Goal: Subscribe to service/newsletter

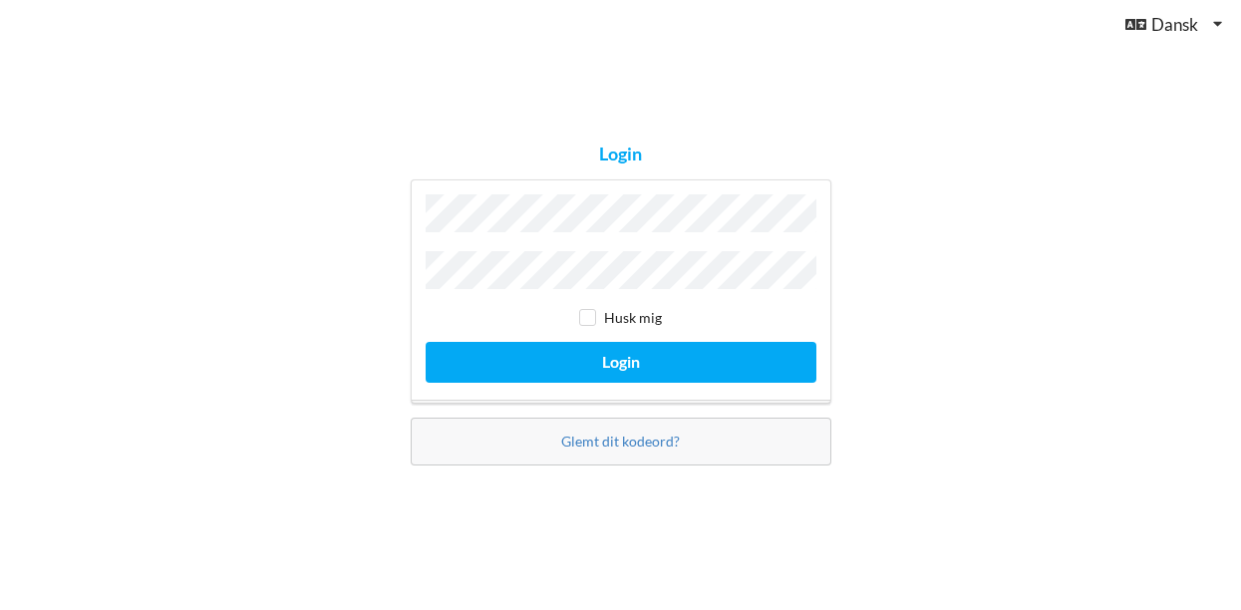
click at [620, 357] on button "Login" at bounding box center [621, 362] width 391 height 41
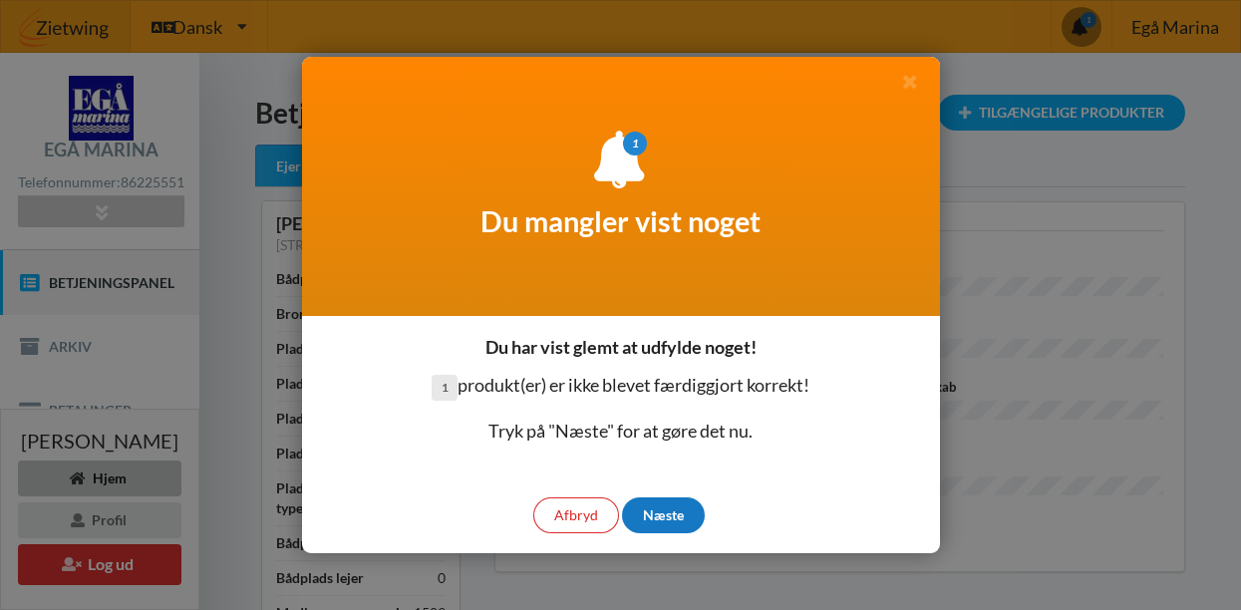
click at [670, 520] on div "Næste" at bounding box center [663, 515] width 83 height 36
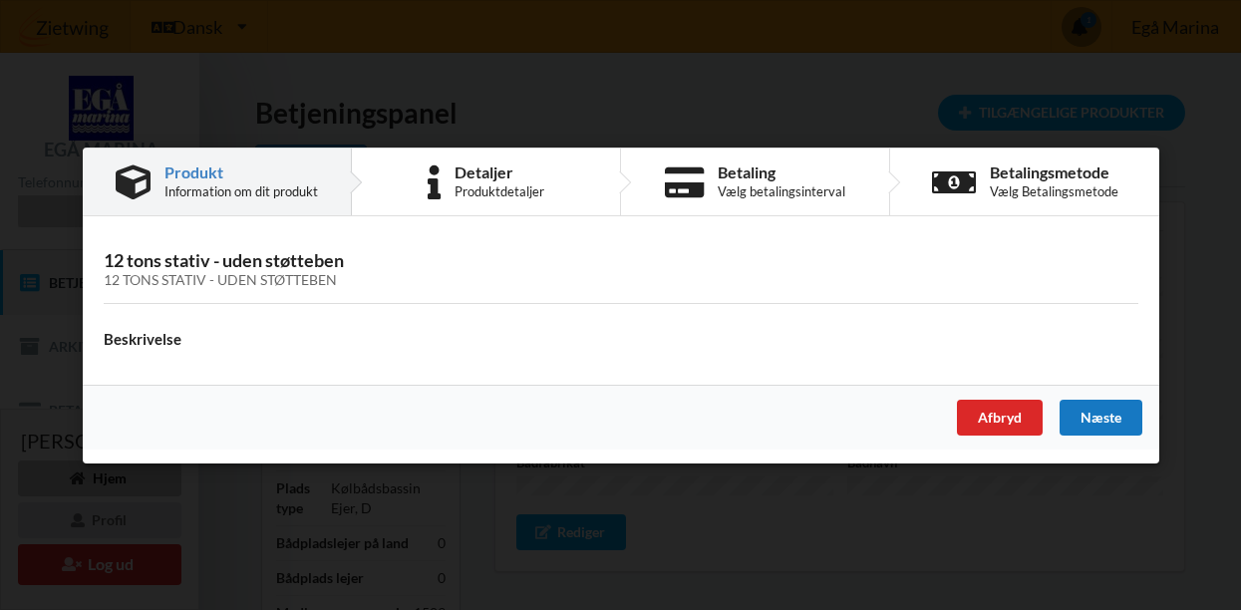
click at [1104, 416] on div "Næste" at bounding box center [1100, 417] width 83 height 36
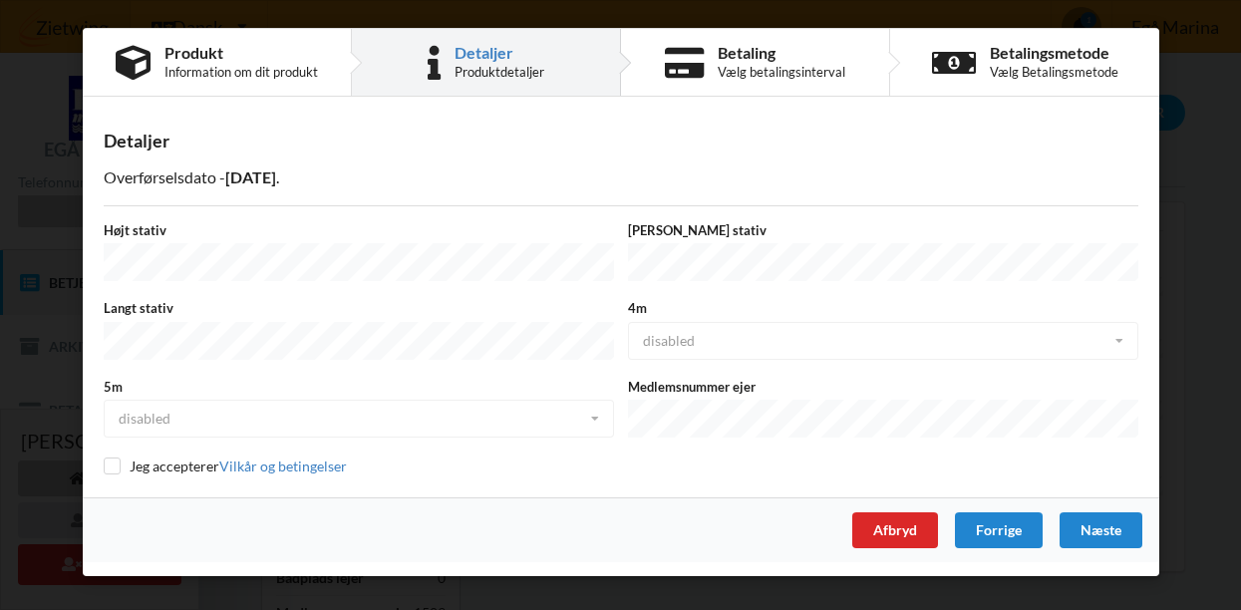
click at [112, 460] on input "checkbox" at bounding box center [112, 466] width 17 height 17
checkbox input "true"
click at [1108, 522] on div "Næste" at bounding box center [1100, 530] width 83 height 36
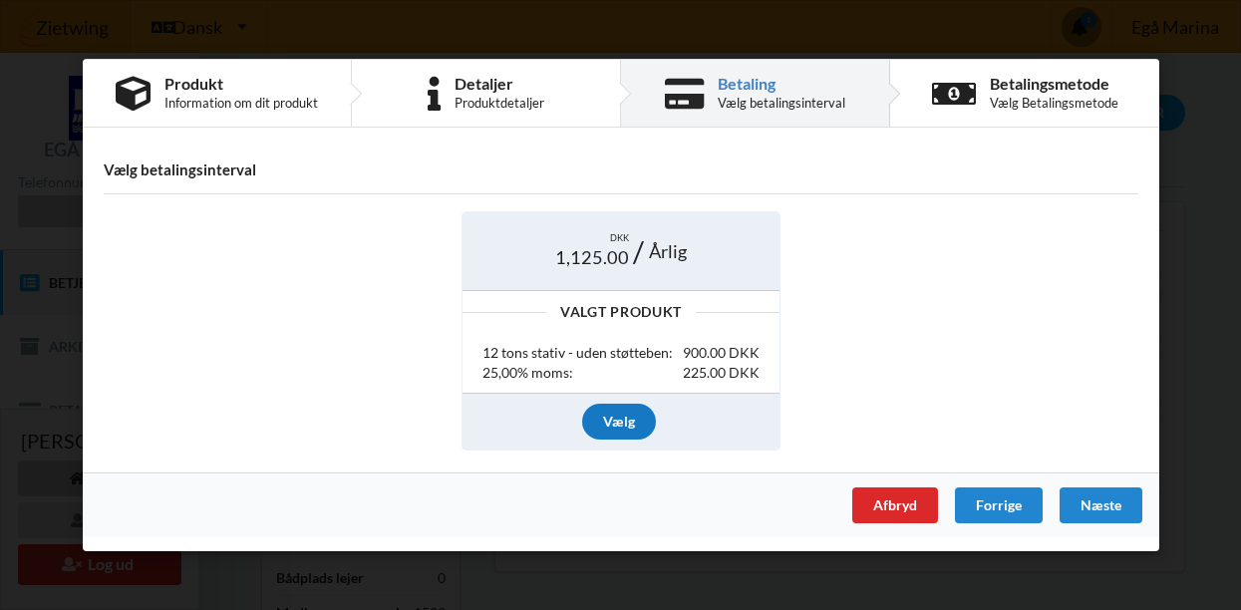
click at [620, 422] on div "Vælg" at bounding box center [619, 421] width 74 height 36
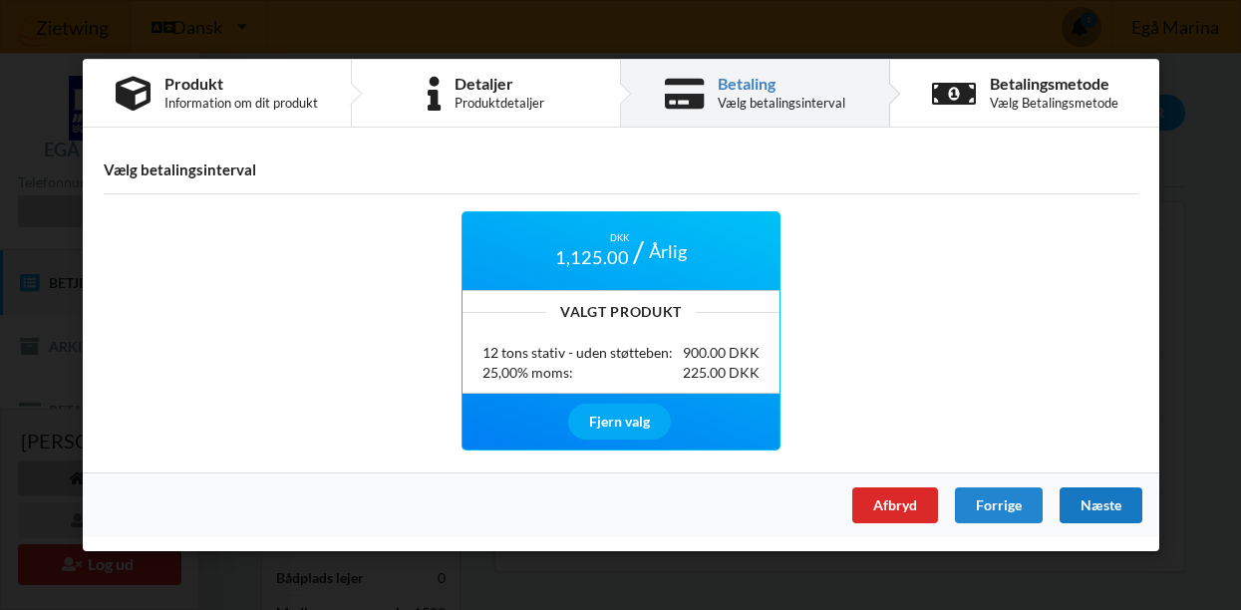
click at [1103, 507] on div "Næste" at bounding box center [1100, 505] width 83 height 36
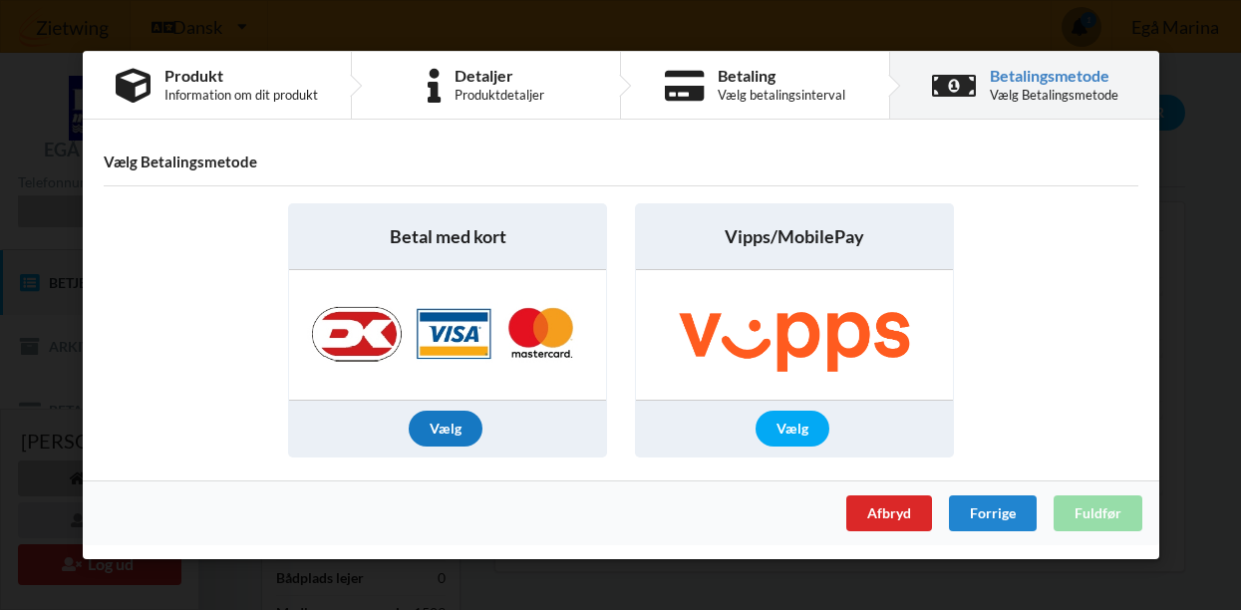
click at [450, 421] on div "Vælg" at bounding box center [446, 429] width 74 height 36
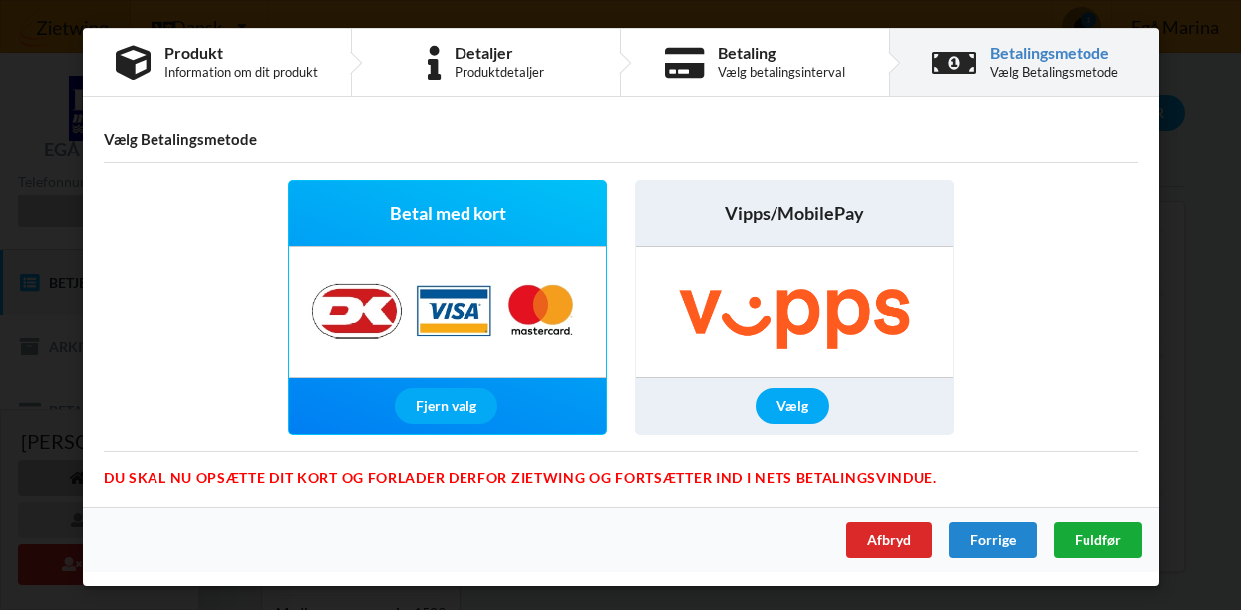
click at [1103, 534] on span "Fuldfør" at bounding box center [1097, 539] width 47 height 17
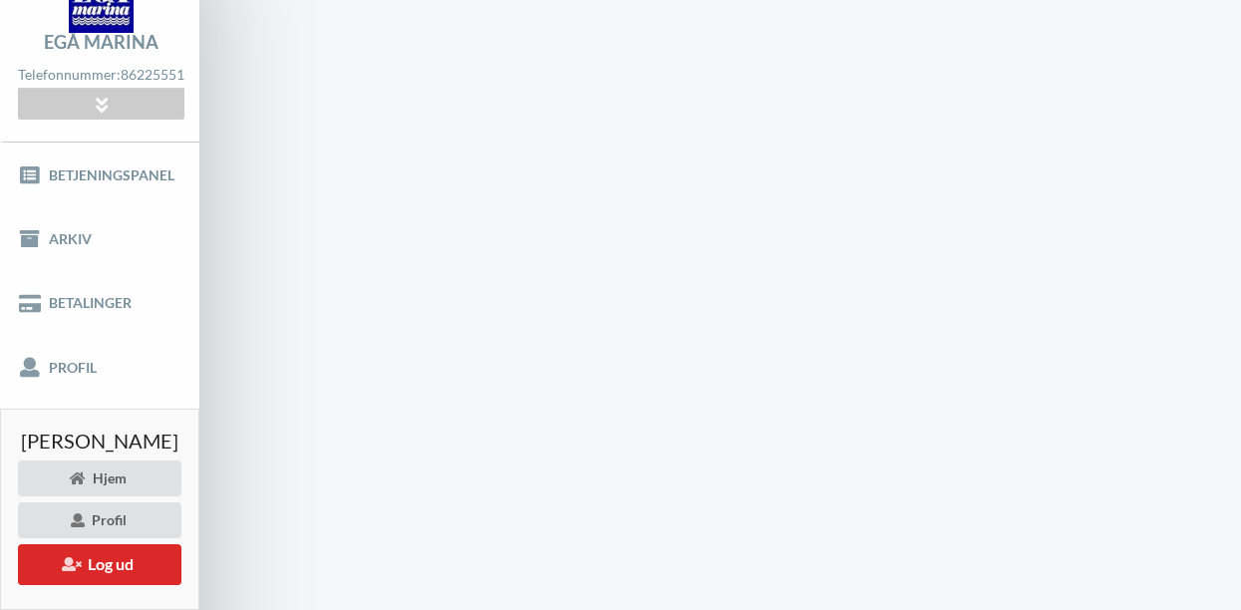
scroll to position [179, 0]
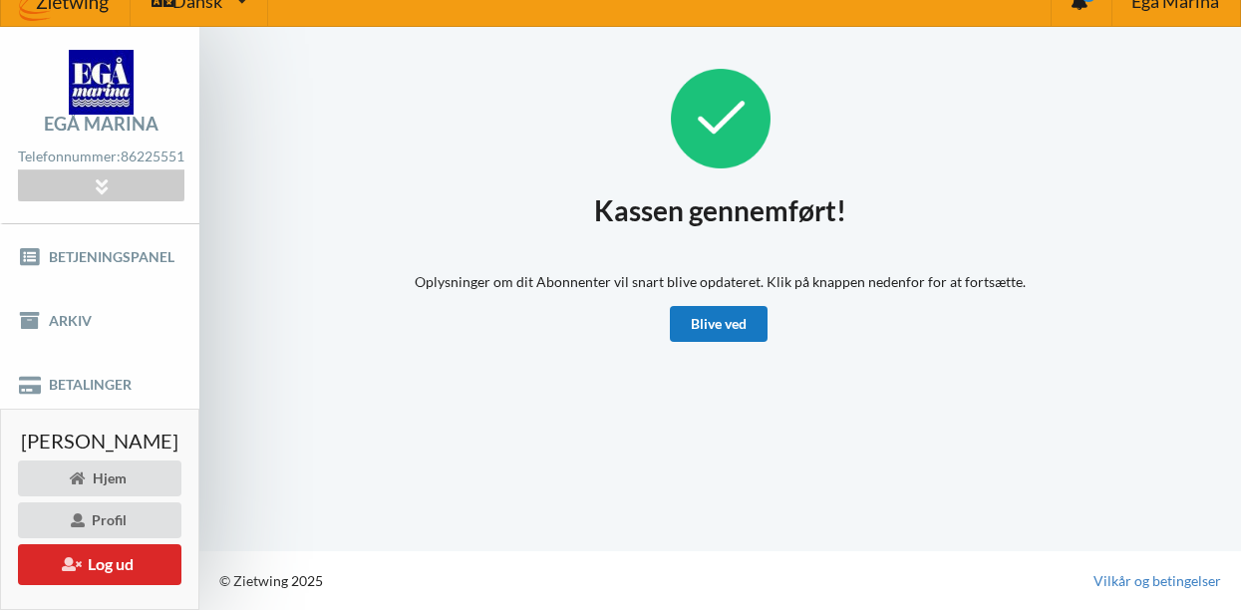
scroll to position [39, 0]
click at [716, 318] on link "Blive ved" at bounding box center [719, 324] width 98 height 36
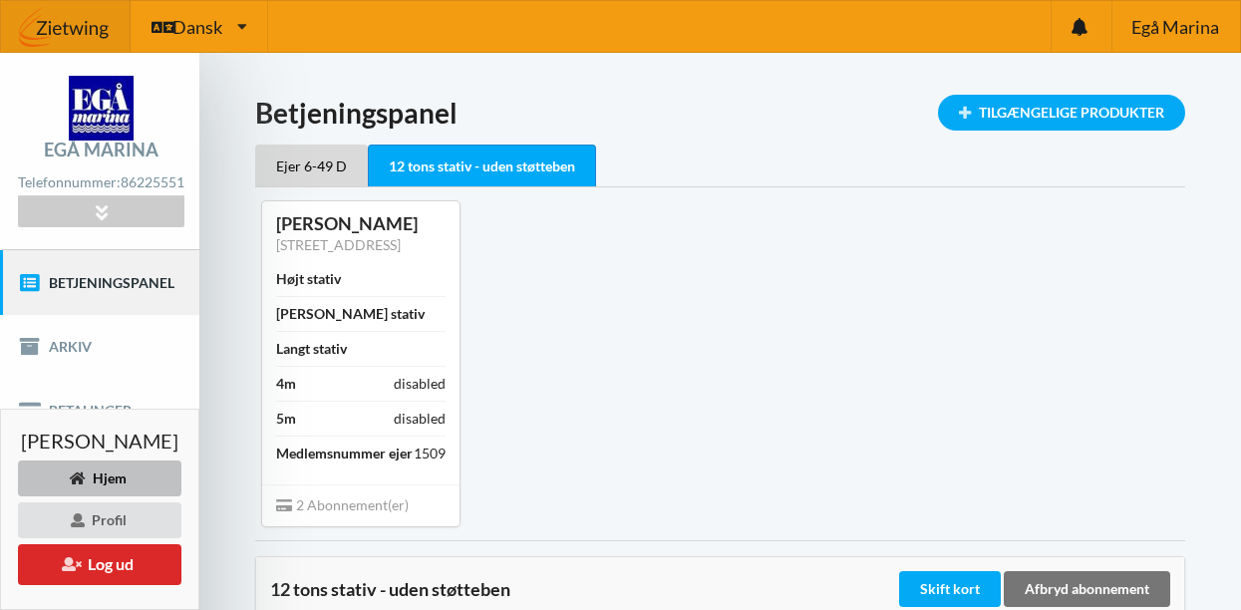
click at [139, 296] on link "Betjeningspanel" at bounding box center [99, 282] width 199 height 64
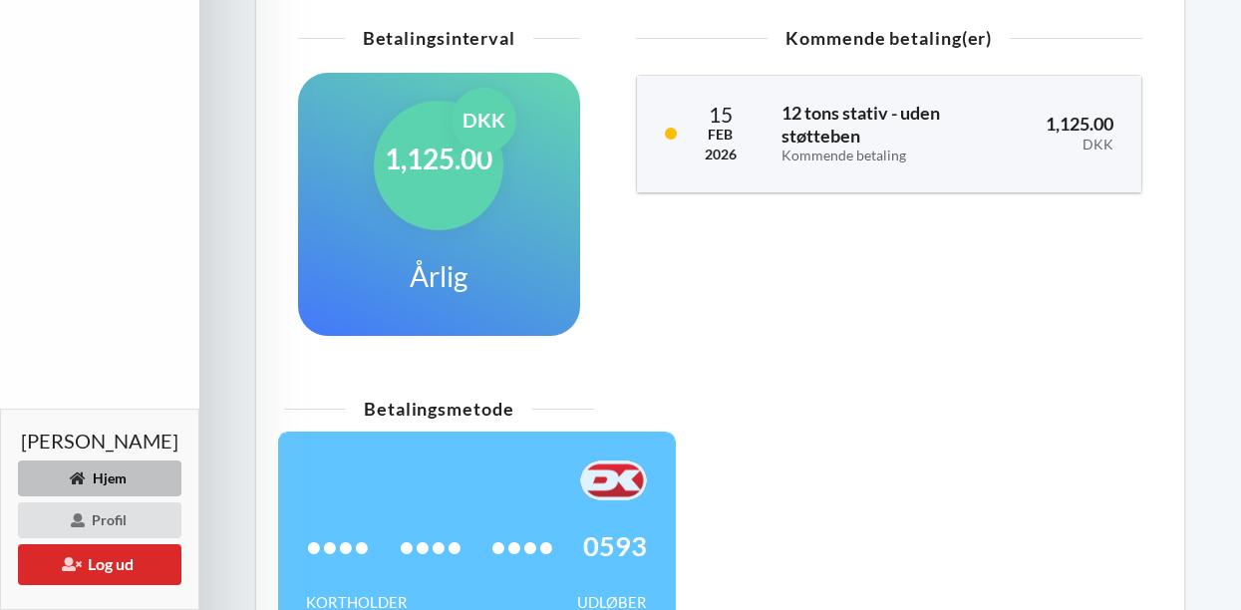
scroll to position [633, 0]
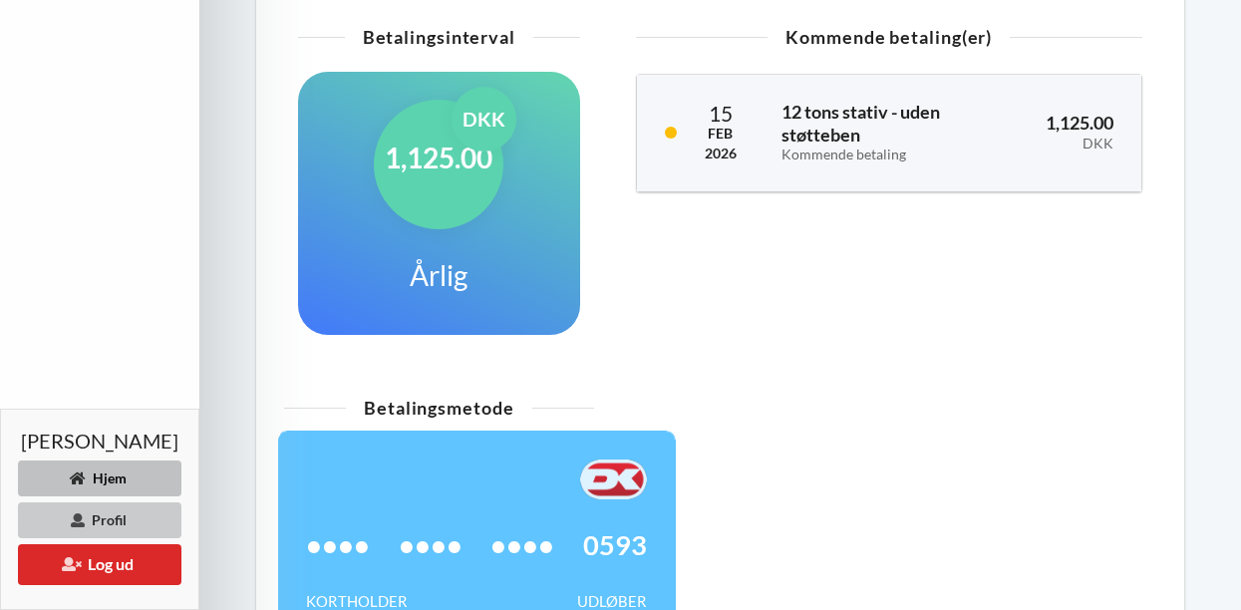
click at [117, 511] on div "Profil" at bounding box center [99, 520] width 163 height 36
